Goal: Information Seeking & Learning: Learn about a topic

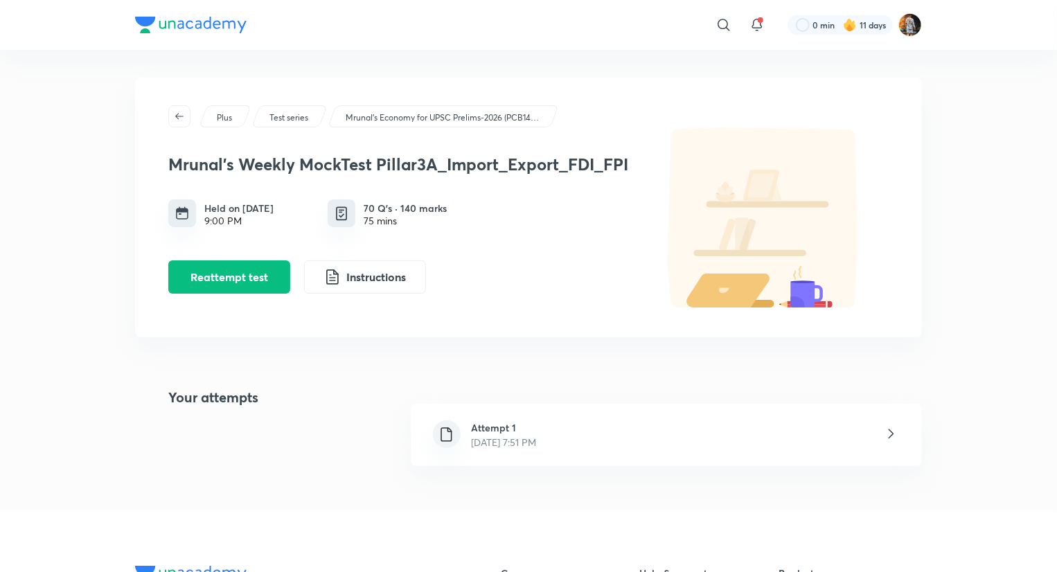
click at [194, 33] on div at bounding box center [190, 27] width 111 height 20
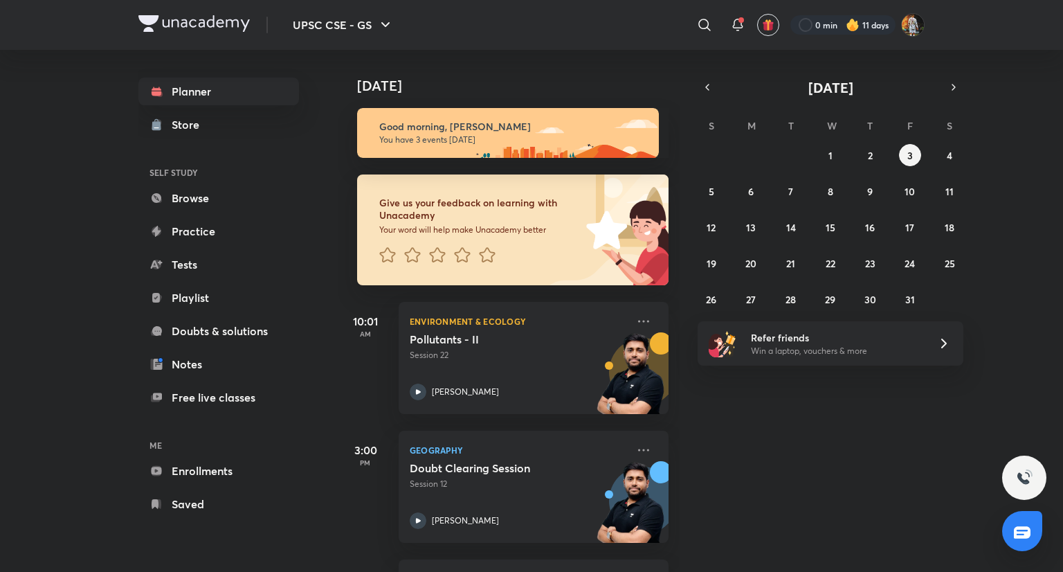
scroll to position [122, 0]
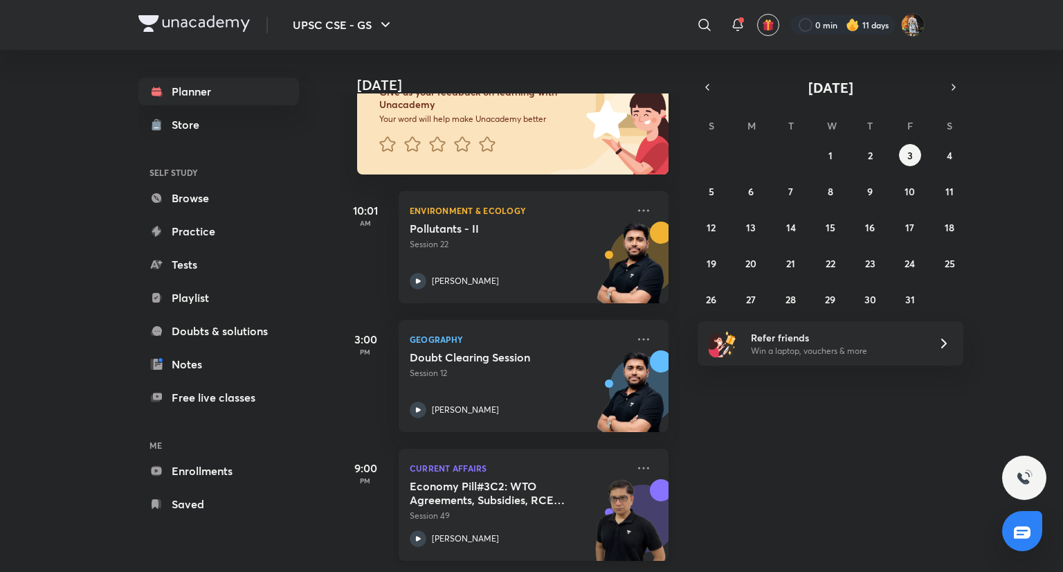
click at [534, 510] on p "Session 49" at bounding box center [518, 516] width 217 height 12
click at [516, 291] on div "Environment & Ecology Pollutants - II Session 22 Sudarshan Gurjar" at bounding box center [534, 247] width 270 height 112
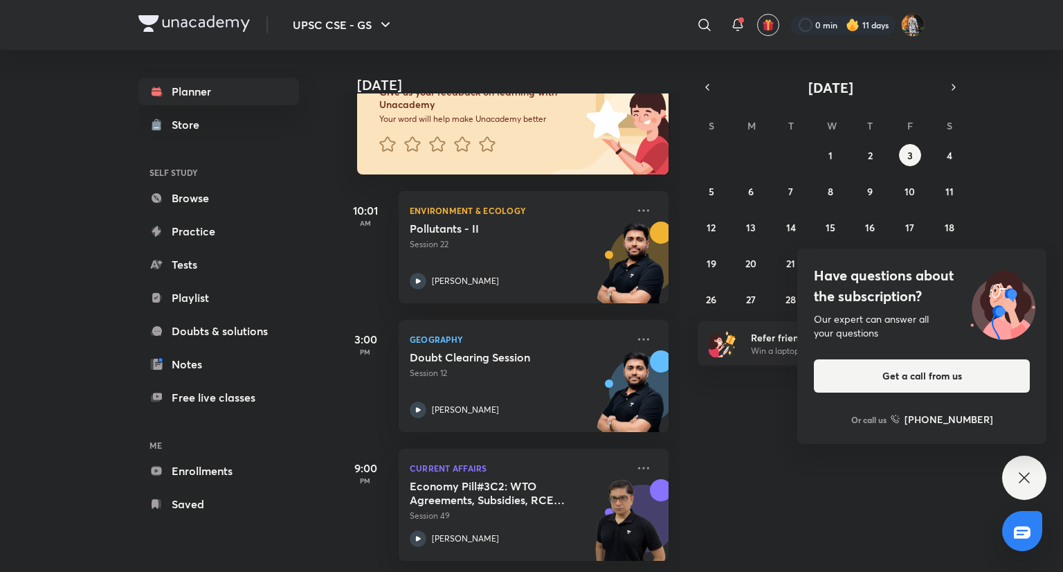
click at [1036, 484] on div "Have questions about the subscription? Our expert can answer all your questions…" at bounding box center [1025, 478] width 44 height 44
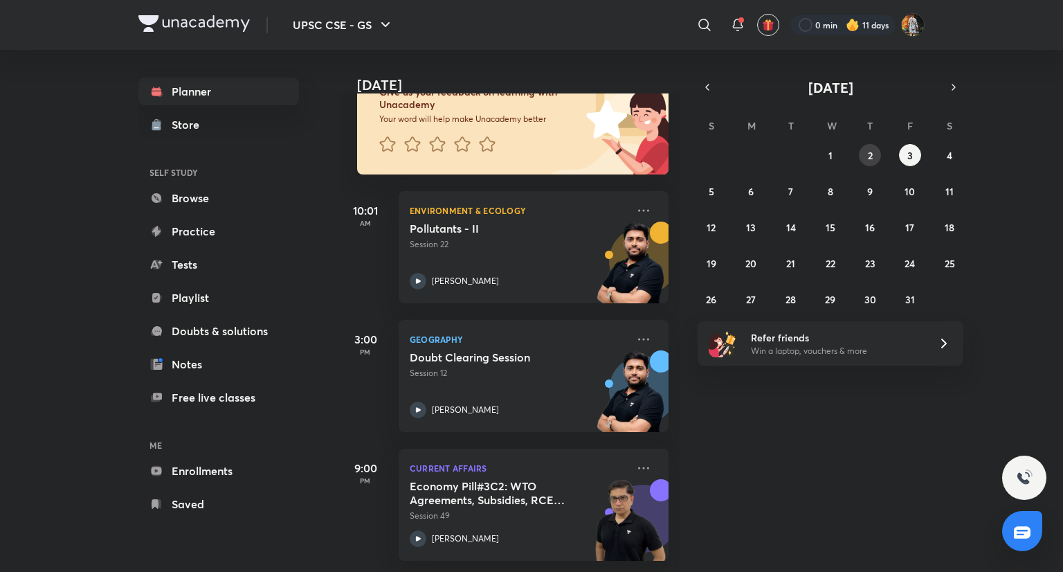
click at [868, 156] on abbr "2" at bounding box center [870, 155] width 5 height 13
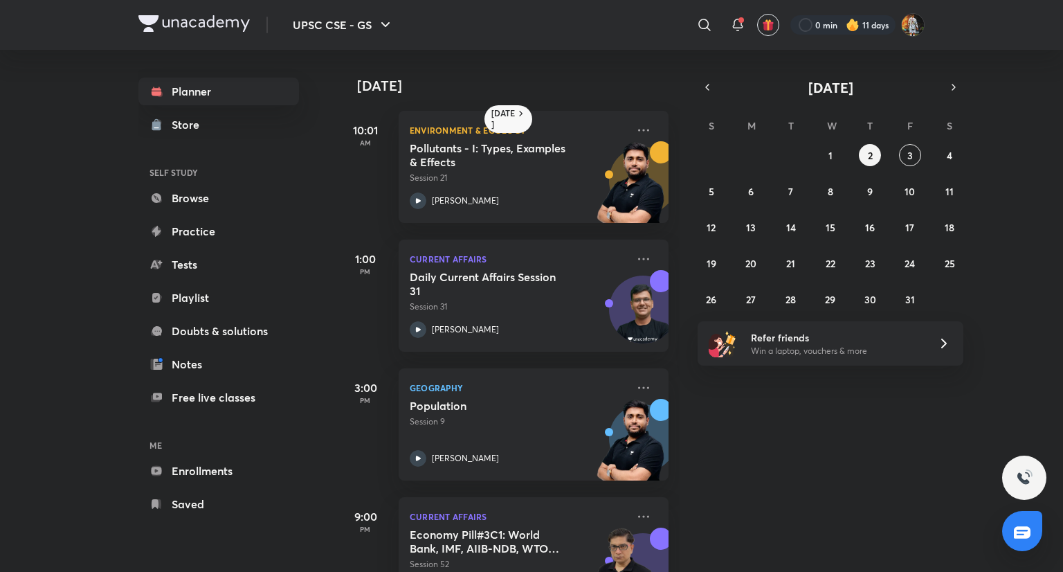
scroll to position [59, 0]
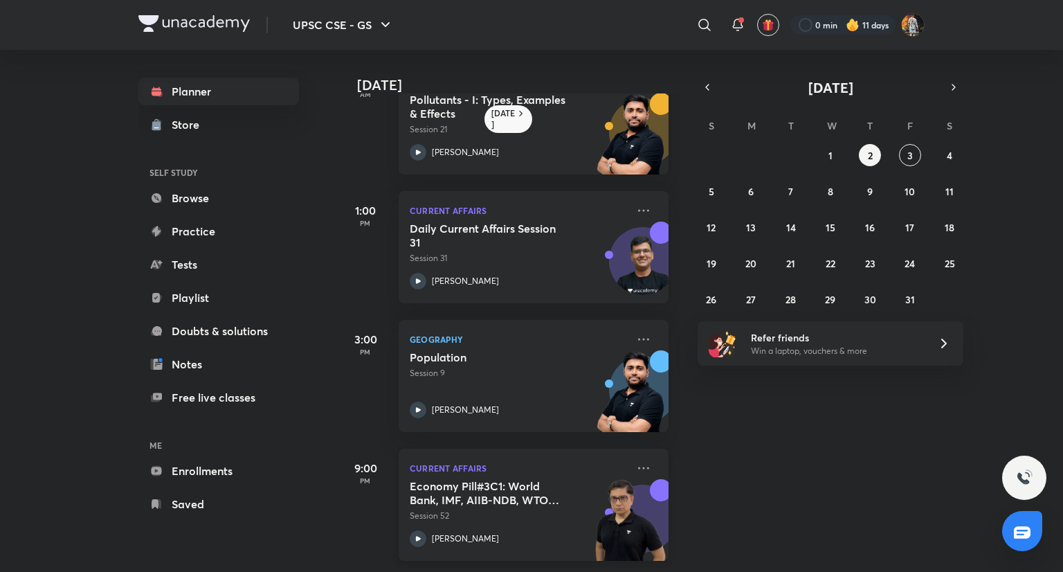
click at [528, 510] on p "Session 52" at bounding box center [518, 516] width 217 height 12
